Goal: Navigation & Orientation: Find specific page/section

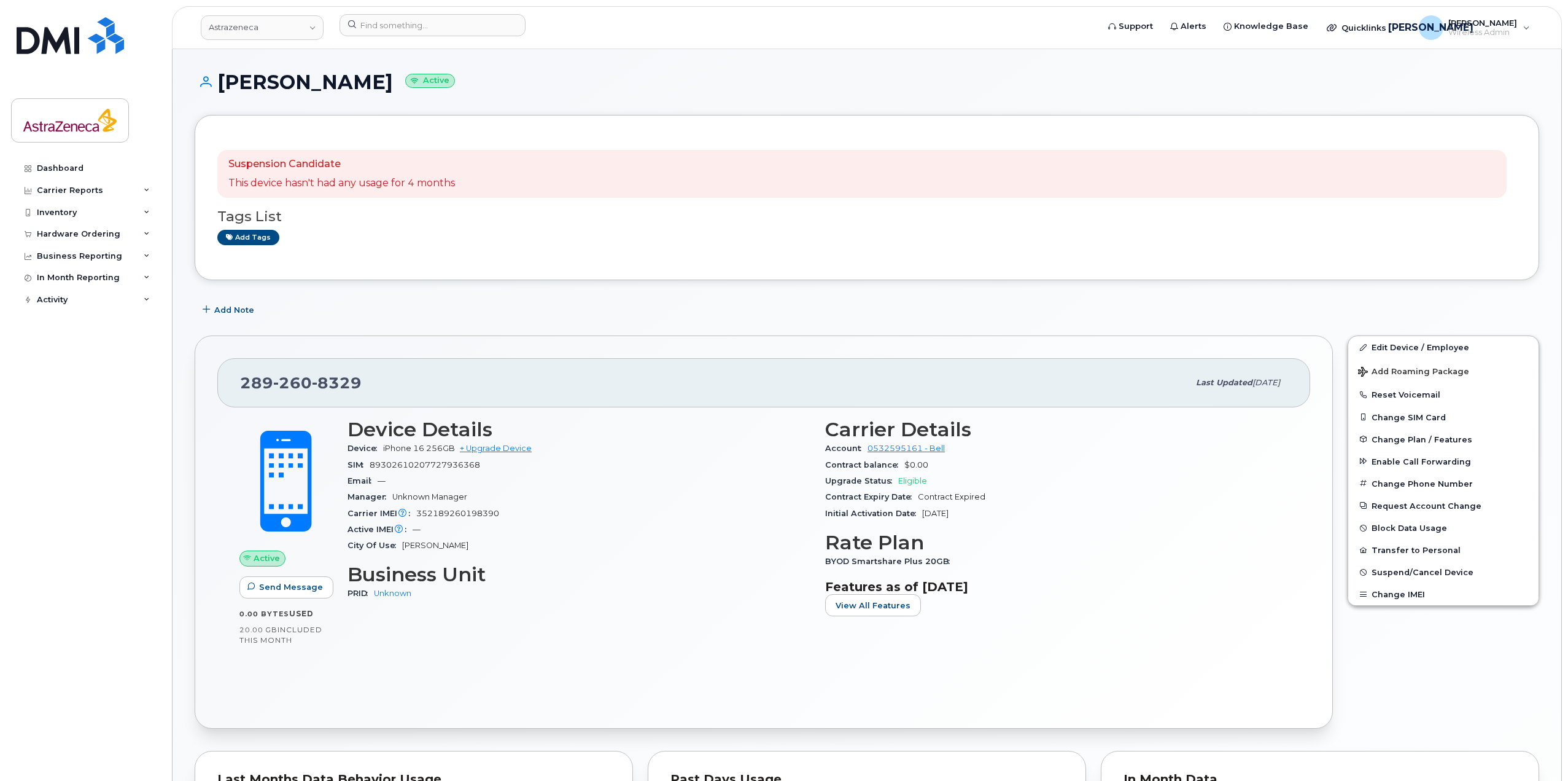
click at [106, 159] on link "Dashboard" at bounding box center [85, 168] width 148 height 22
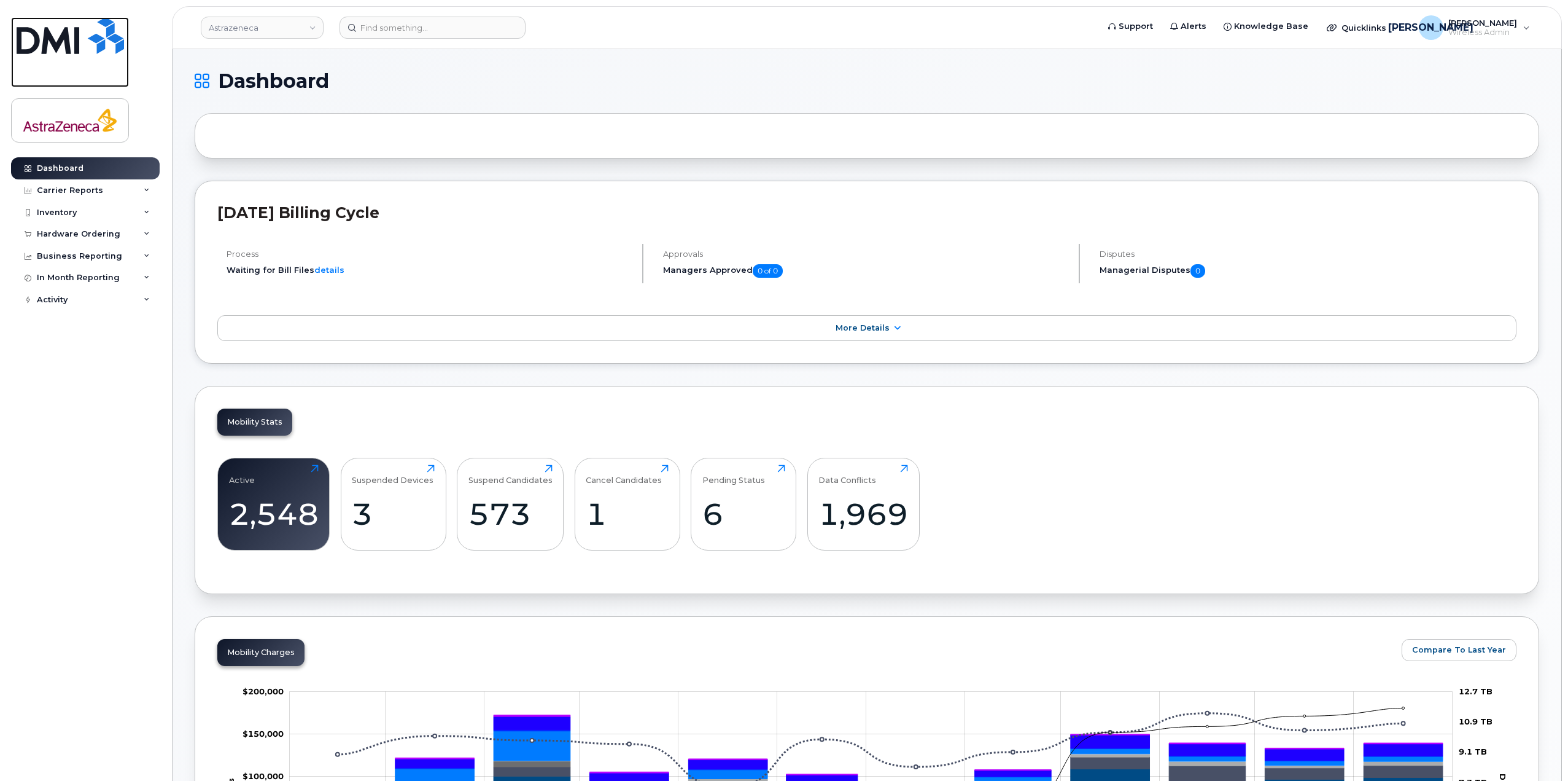
click at [83, 36] on img at bounding box center [71, 36] width 108 height 36
